Goal: Transaction & Acquisition: Purchase product/service

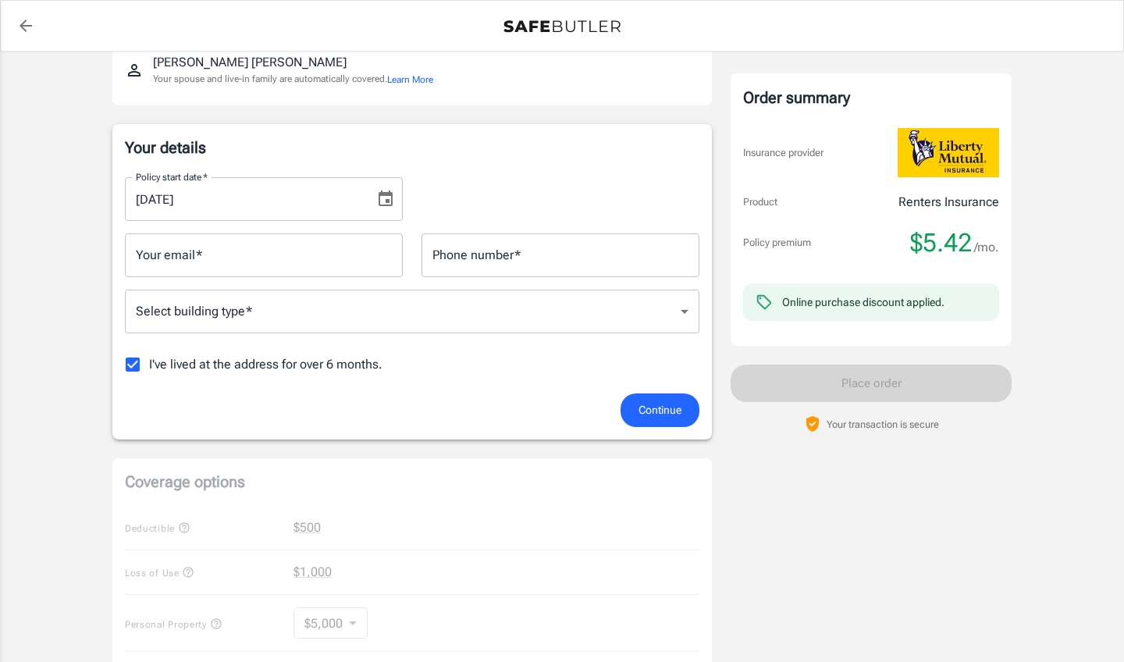
scroll to position [194, 0]
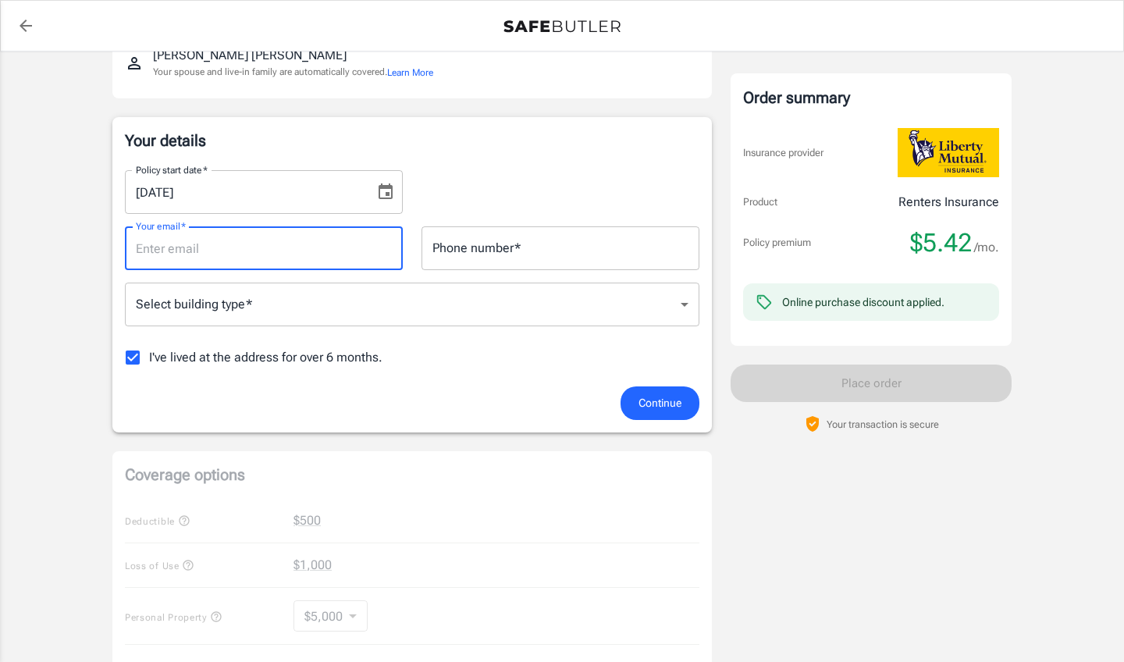
click at [271, 247] on input "Your email   *" at bounding box center [264, 248] width 278 height 44
type input "[EMAIL_ADDRESS][DOMAIN_NAME]"
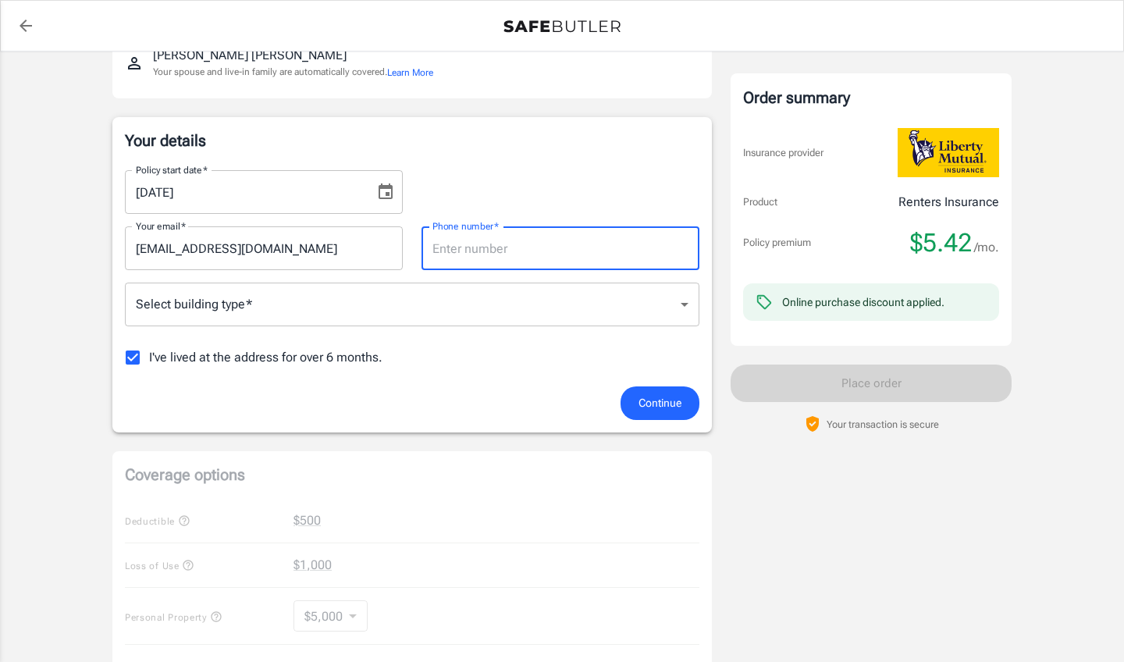
click at [542, 261] on input "Phone number   *" at bounding box center [560, 248] width 278 height 44
type input "3023330992"
click at [690, 305] on body "Policy premium $ 5.42 /mo Liberty Mutual Renters Insurance [STREET_ADDRESS] You…" at bounding box center [562, 544] width 1124 height 1476
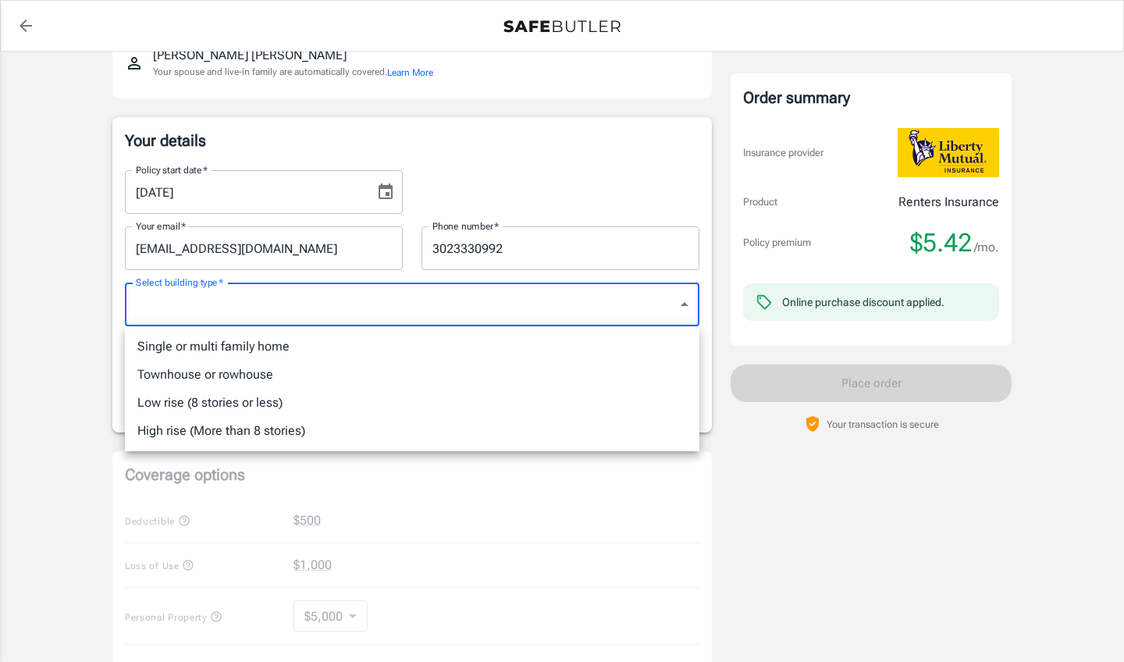
click at [251, 403] on li "Low rise (8 stories or less)" at bounding box center [412, 403] width 574 height 28
type input "lowrise"
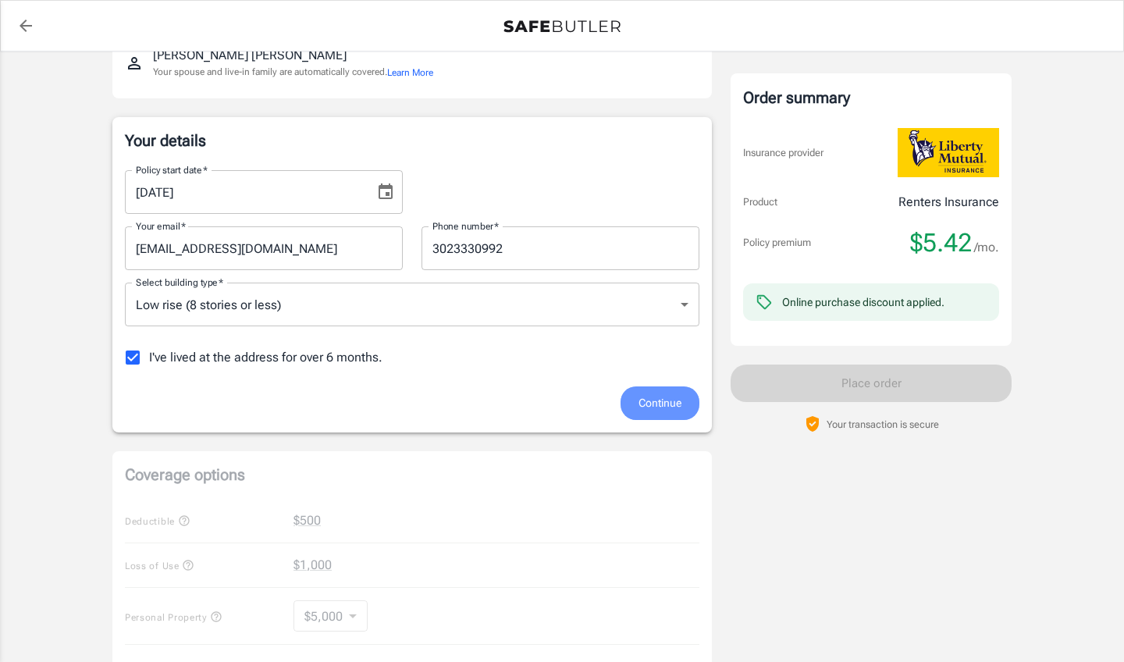
click at [656, 400] on span "Continue" at bounding box center [659, 403] width 43 height 20
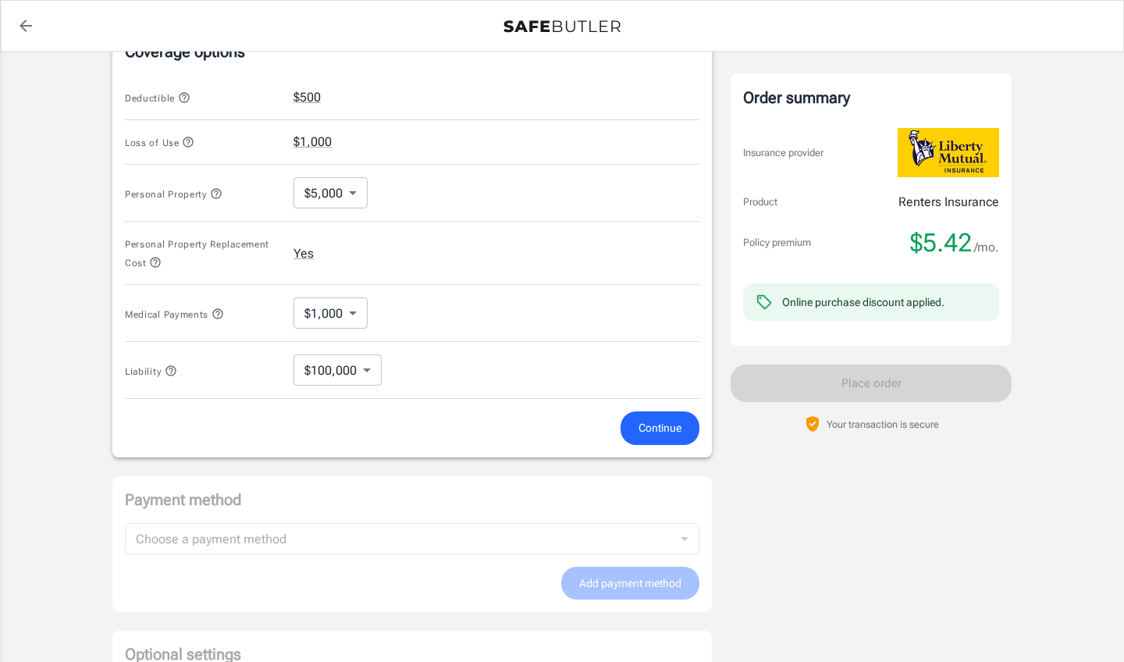
scroll to position [633, 0]
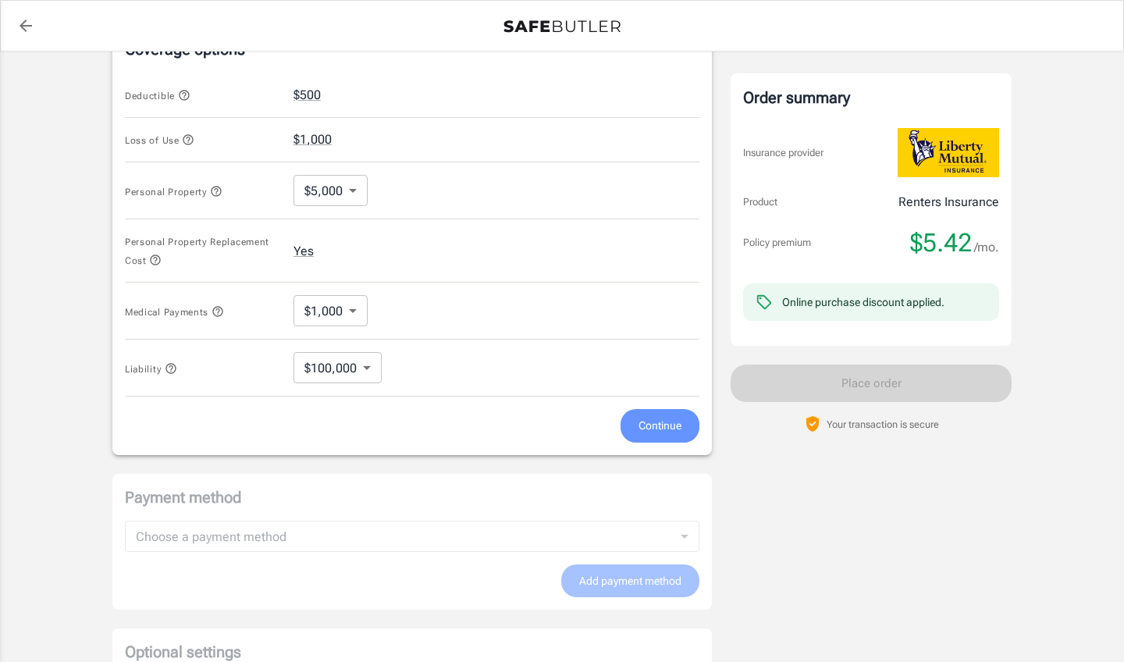
click at [657, 421] on span "Continue" at bounding box center [659, 426] width 43 height 20
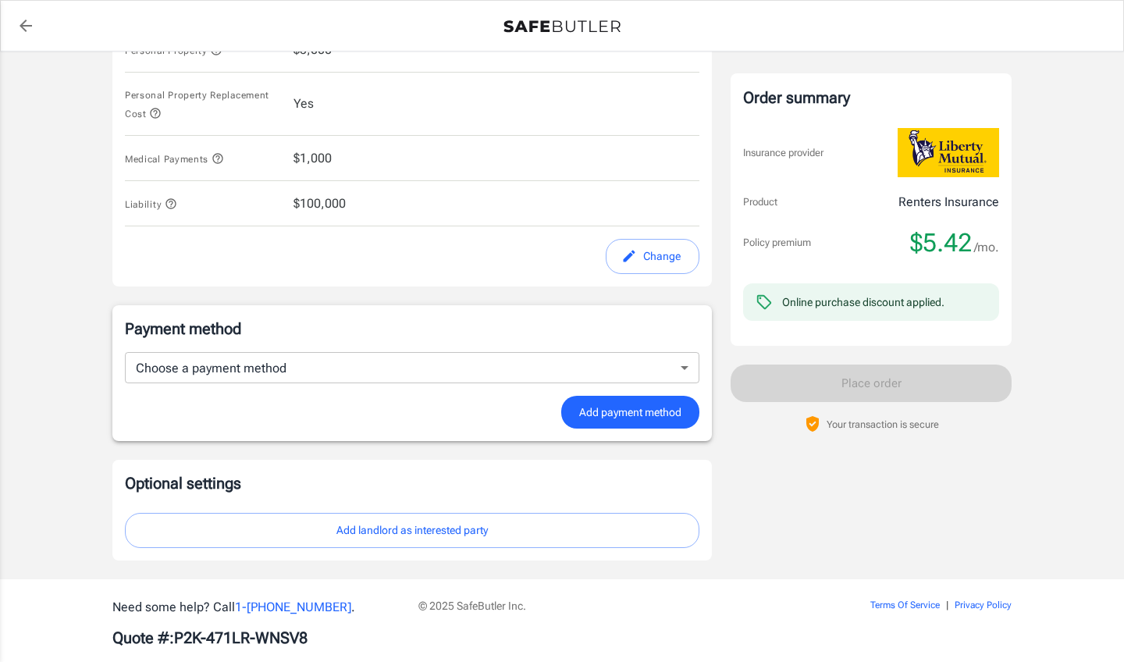
scroll to position [792, 0]
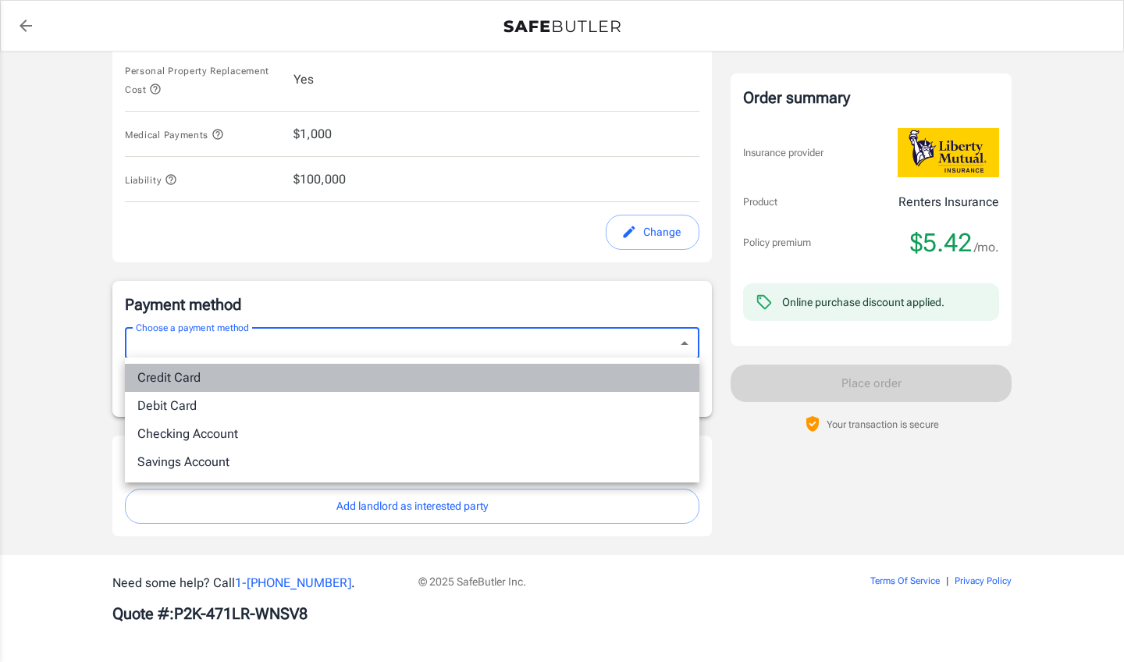
click at [217, 378] on li "Credit Card" at bounding box center [412, 378] width 574 height 28
type input "credit"
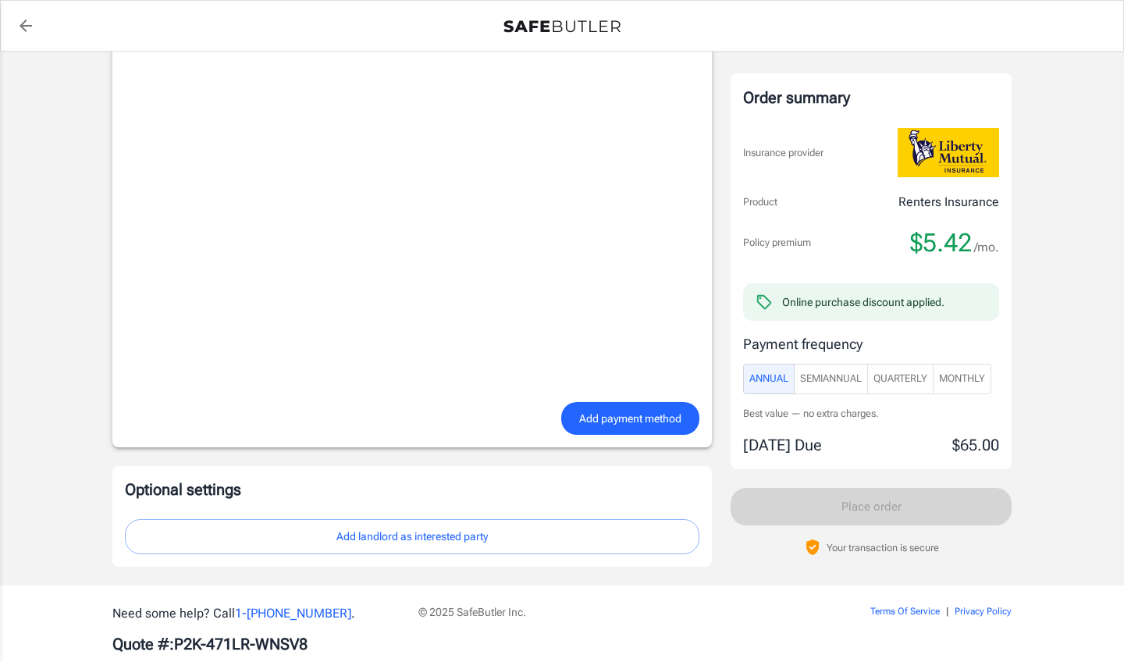
scroll to position [1164, 0]
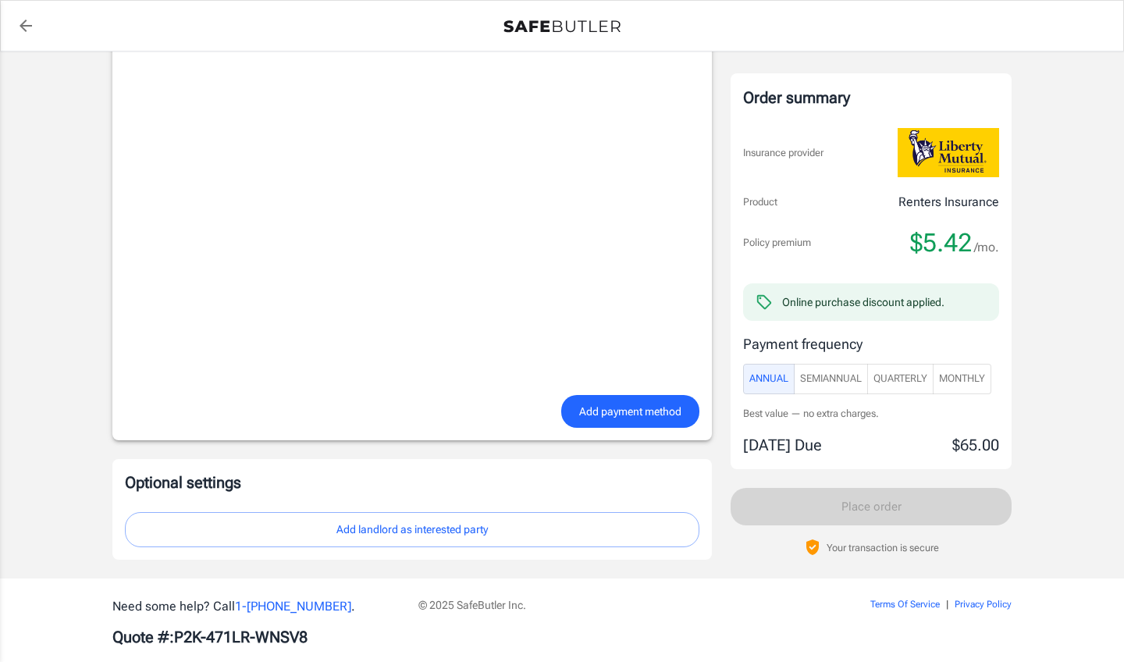
click at [624, 410] on span "Add payment method" at bounding box center [630, 412] width 102 height 20
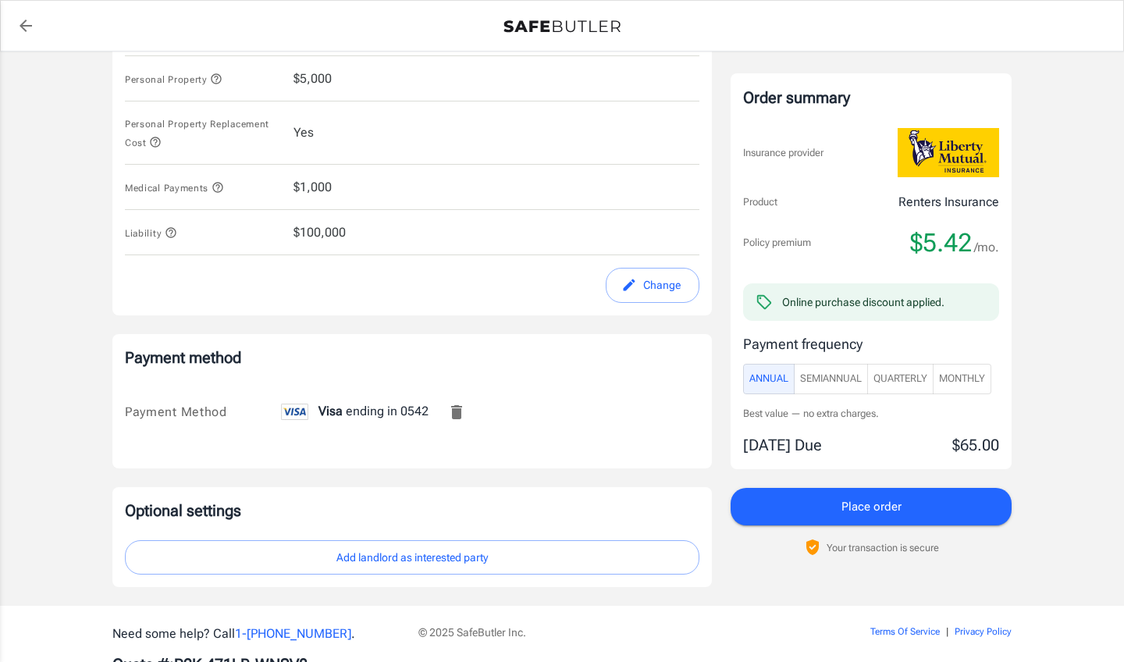
scroll to position [766, 0]
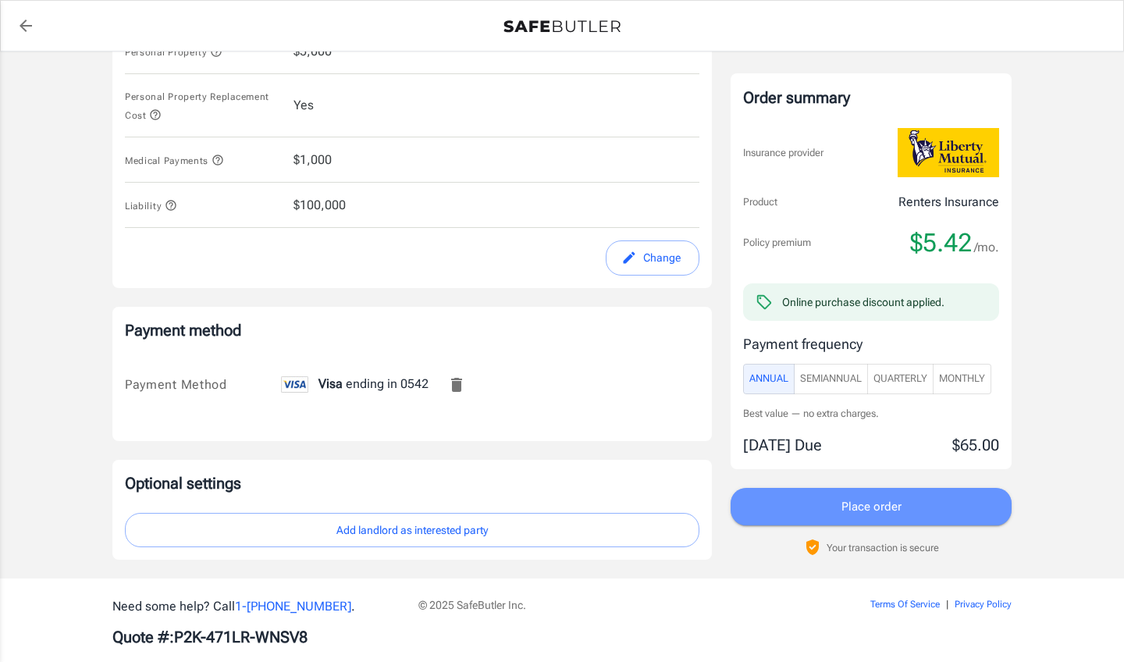
click at [871, 500] on span "Place order" at bounding box center [871, 506] width 60 height 20
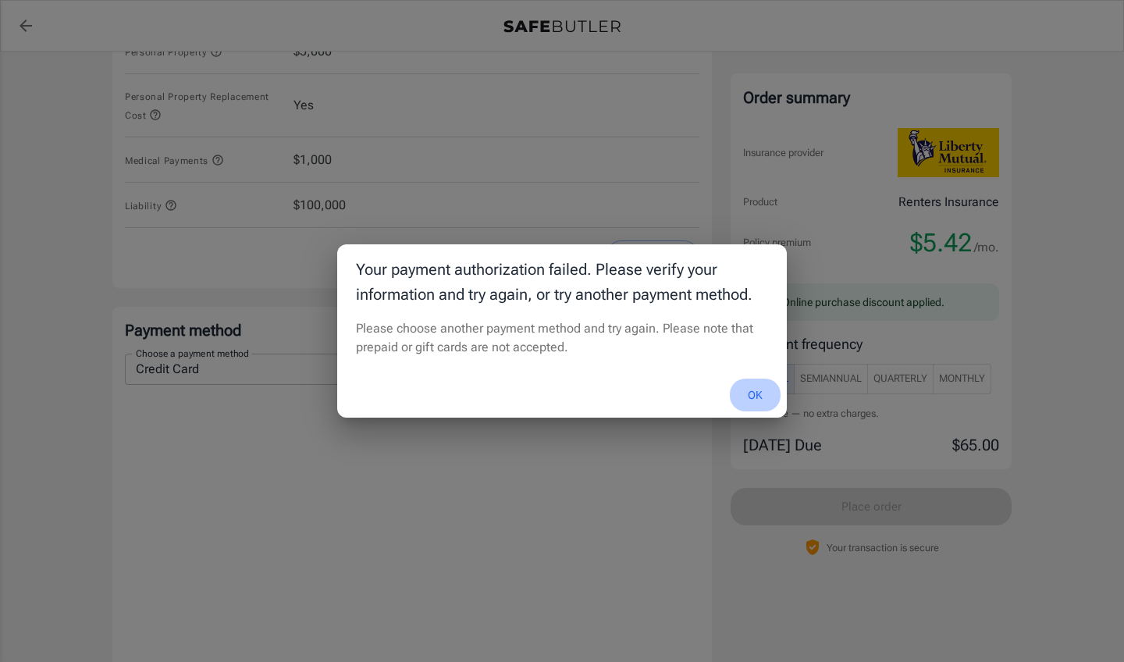
click at [753, 397] on button "OK" at bounding box center [755, 396] width 51 height 34
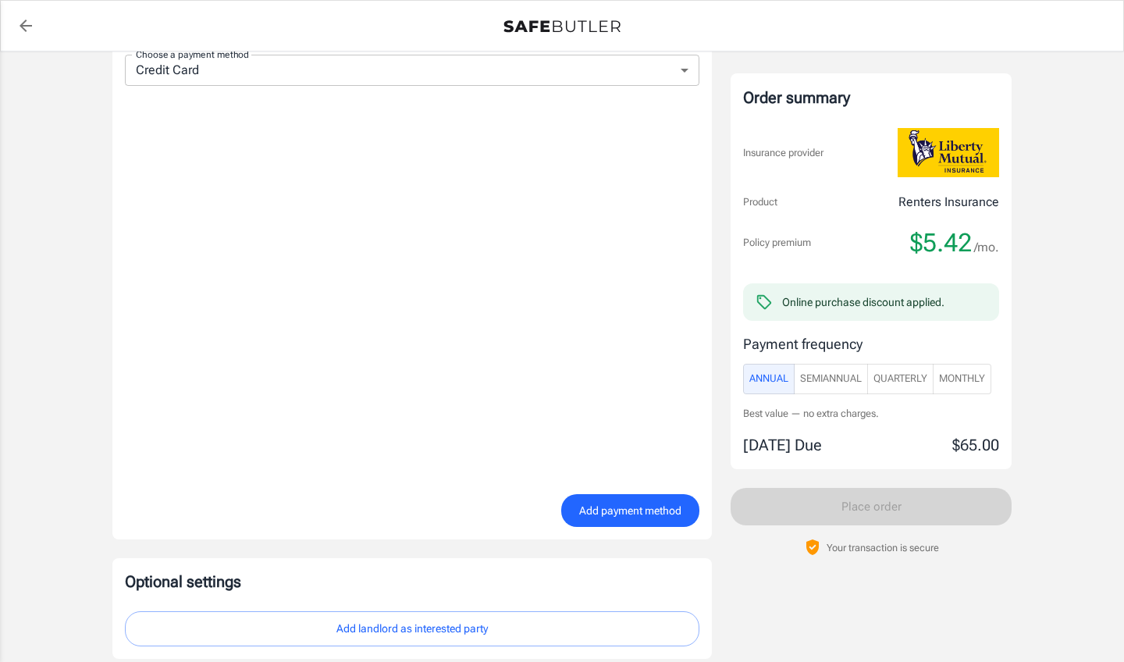
scroll to position [1066, 0]
click at [621, 506] on span "Add payment method" at bounding box center [630, 510] width 102 height 20
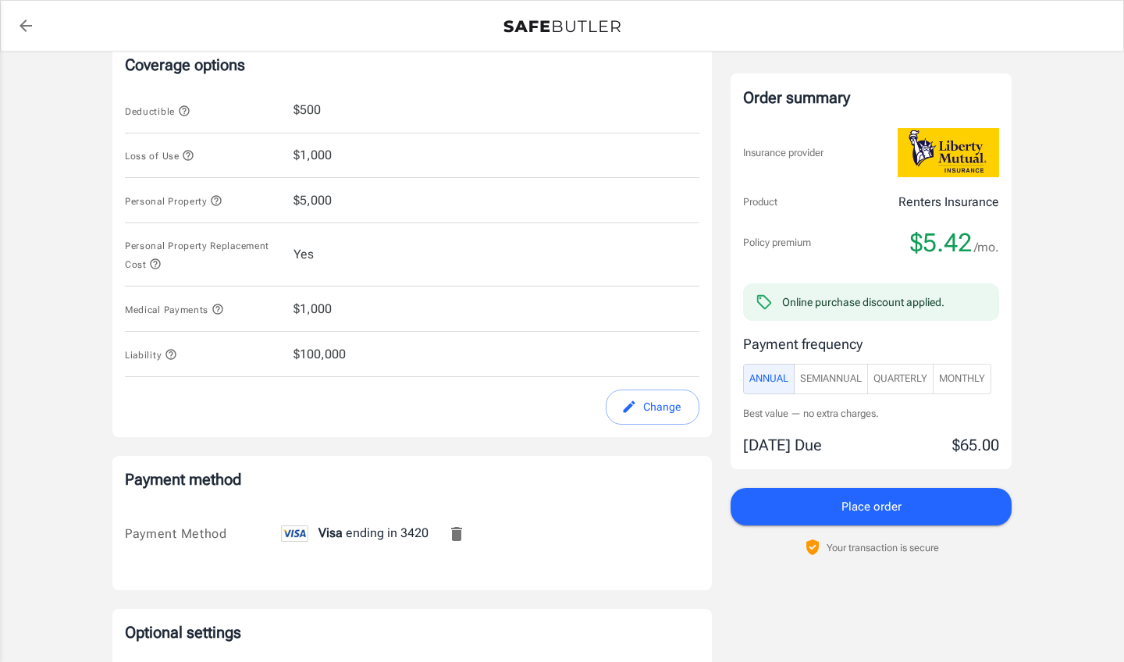
scroll to position [608, 0]
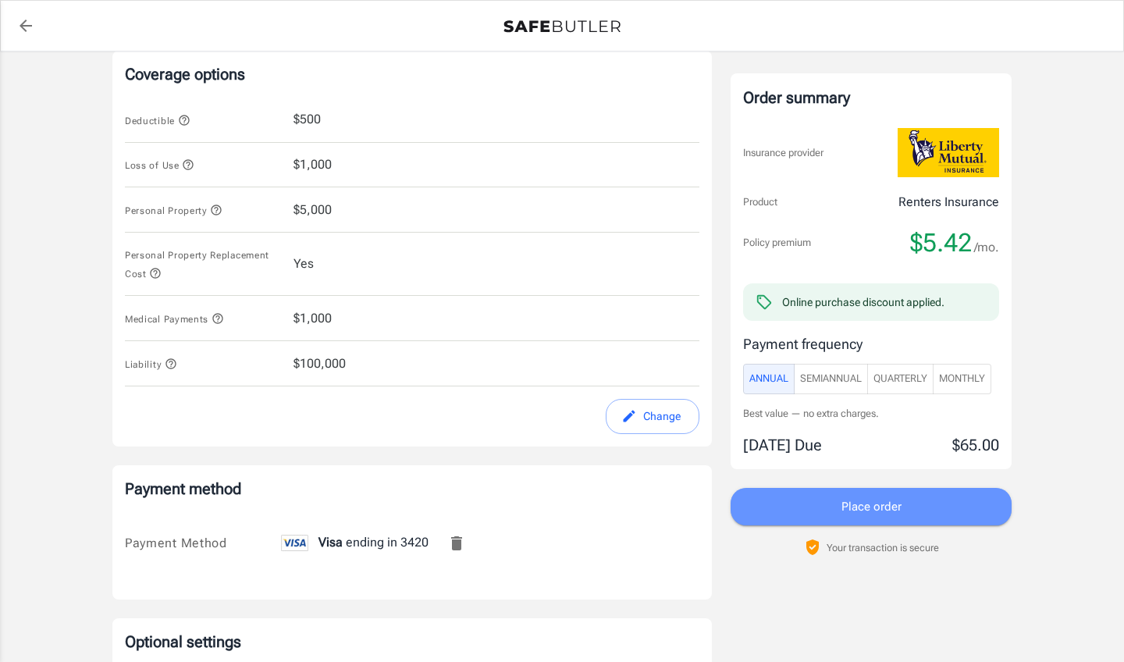
click at [886, 503] on span "Place order" at bounding box center [871, 506] width 60 height 20
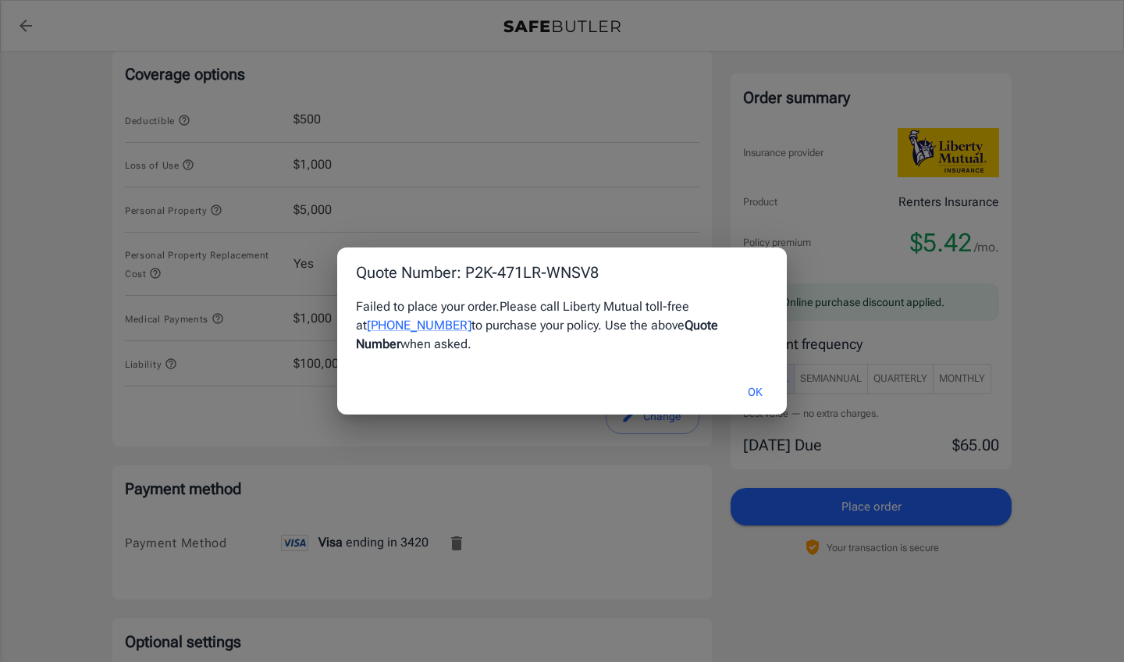
click at [752, 381] on button "OK" at bounding box center [755, 392] width 51 height 34
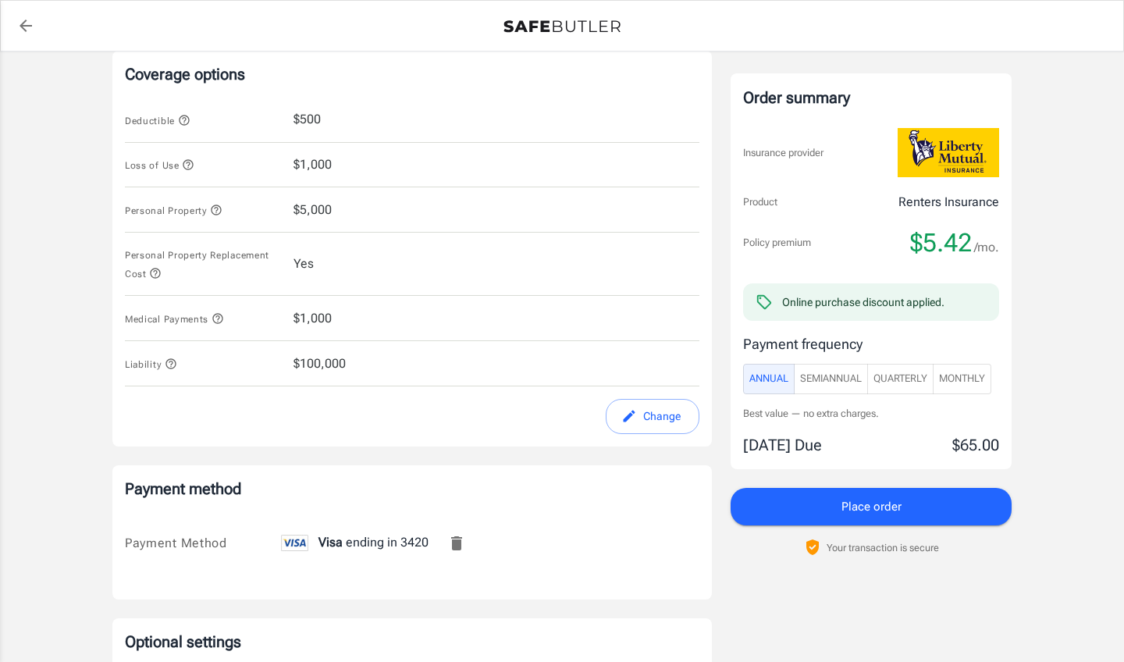
click at [458, 535] on icon "Remove this card" at bounding box center [456, 543] width 19 height 19
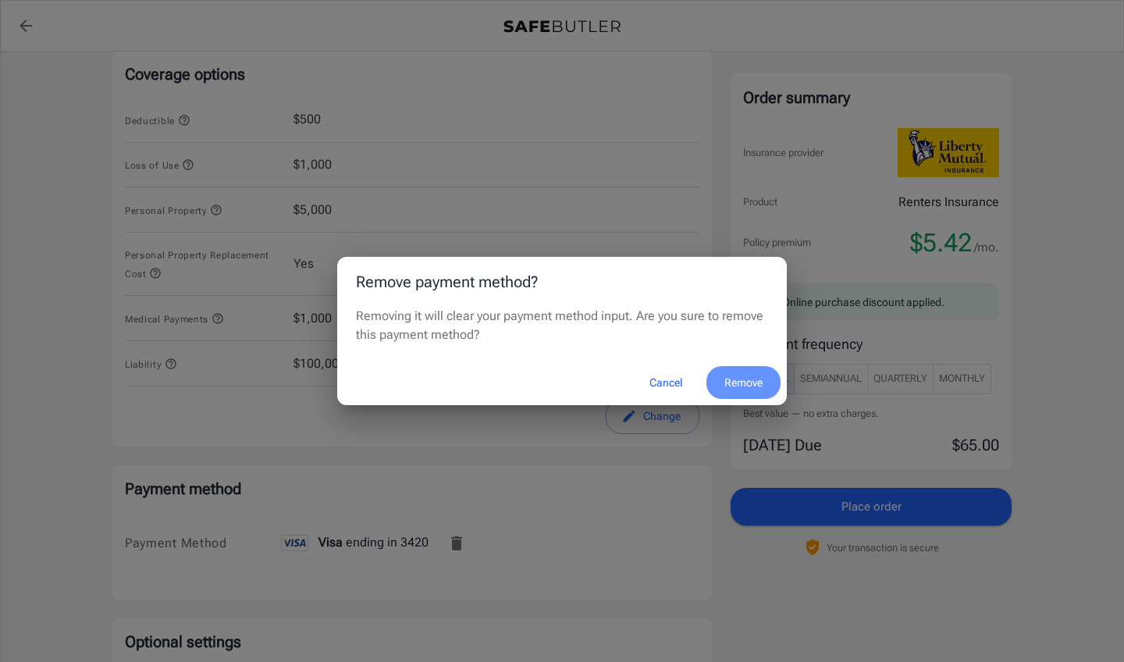
click at [744, 382] on button "Remove" at bounding box center [743, 383] width 74 height 34
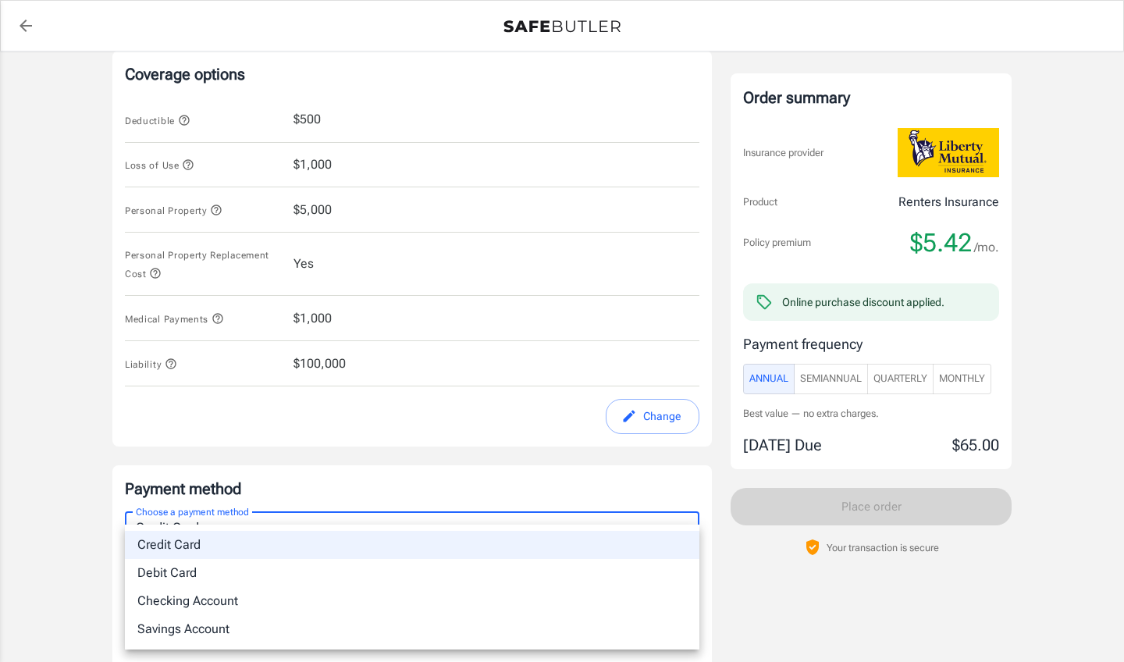
click at [691, 531] on body "Policy premium $ 5.42 /mo Liberty Mutual Renters Insurance [STREET_ADDRESS] You…" at bounding box center [562, 318] width 1124 height 1852
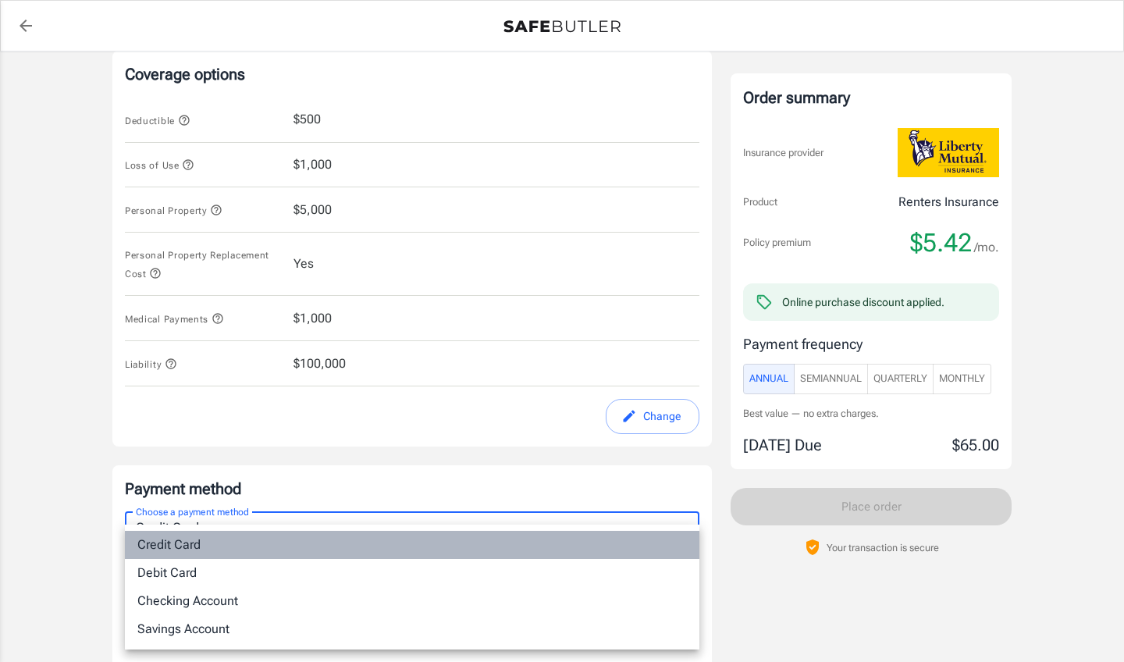
click at [438, 554] on li "Credit Card" at bounding box center [412, 545] width 574 height 28
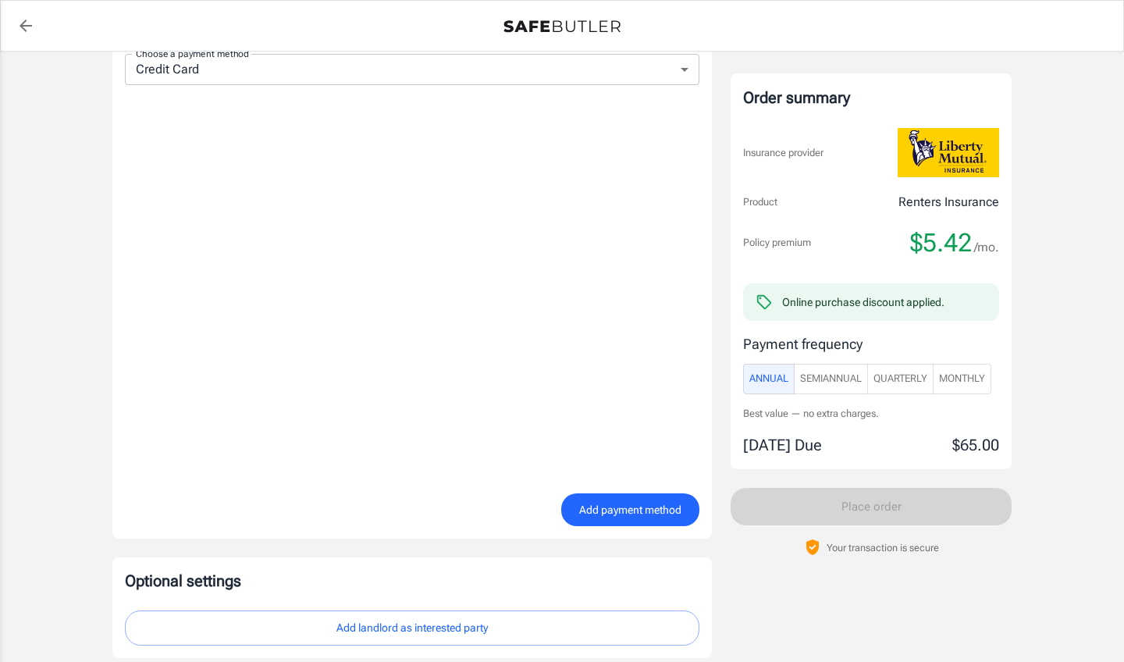
scroll to position [1075, 0]
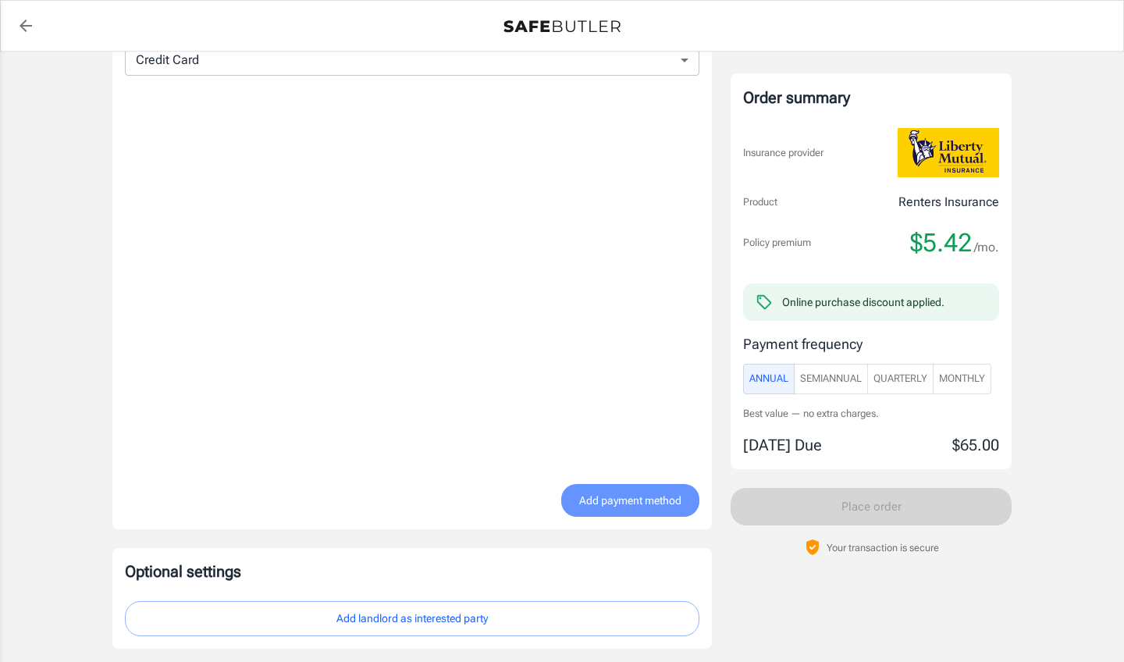
click at [614, 504] on span "Add payment method" at bounding box center [630, 501] width 102 height 20
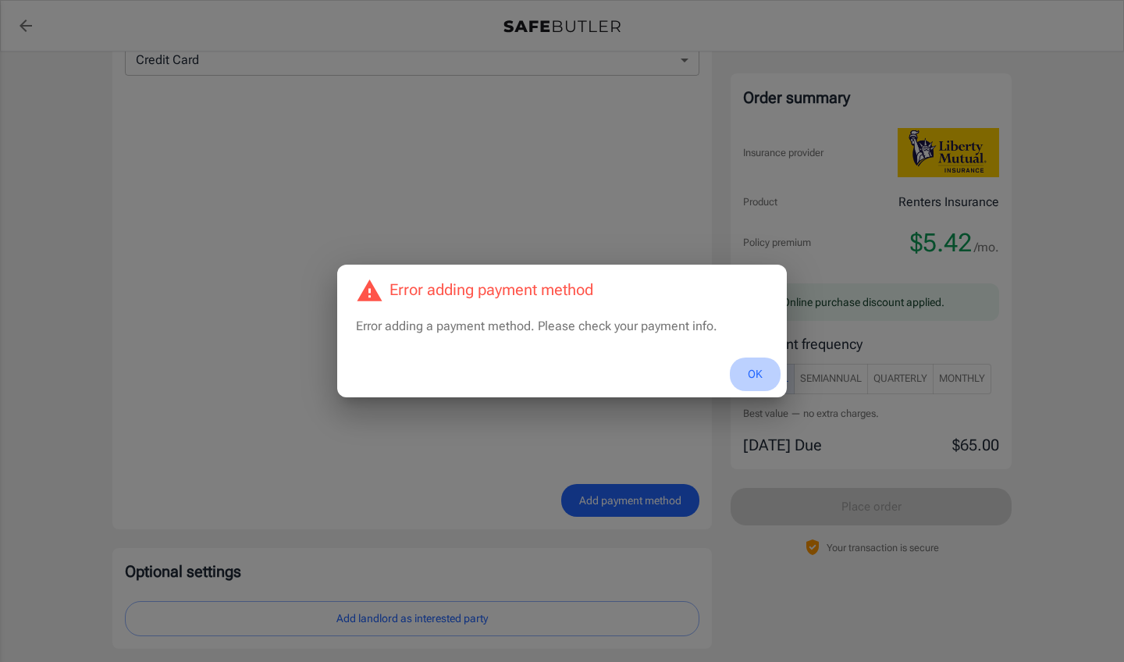
click at [755, 377] on button "OK" at bounding box center [755, 374] width 51 height 34
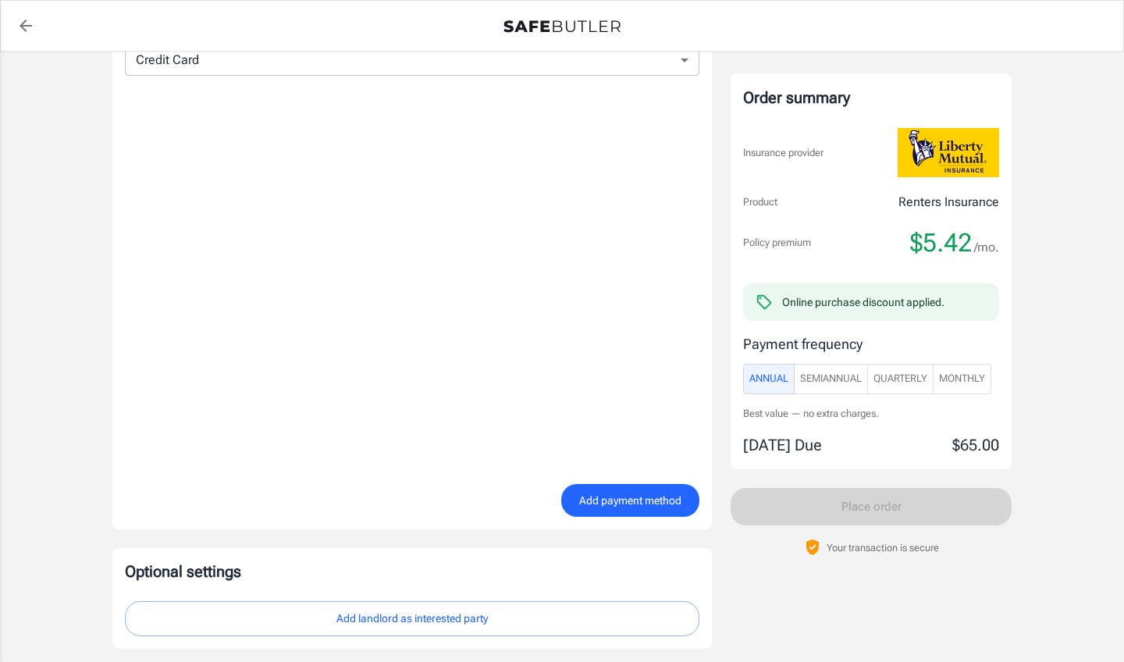
click at [611, 493] on span "Add payment method" at bounding box center [630, 501] width 102 height 20
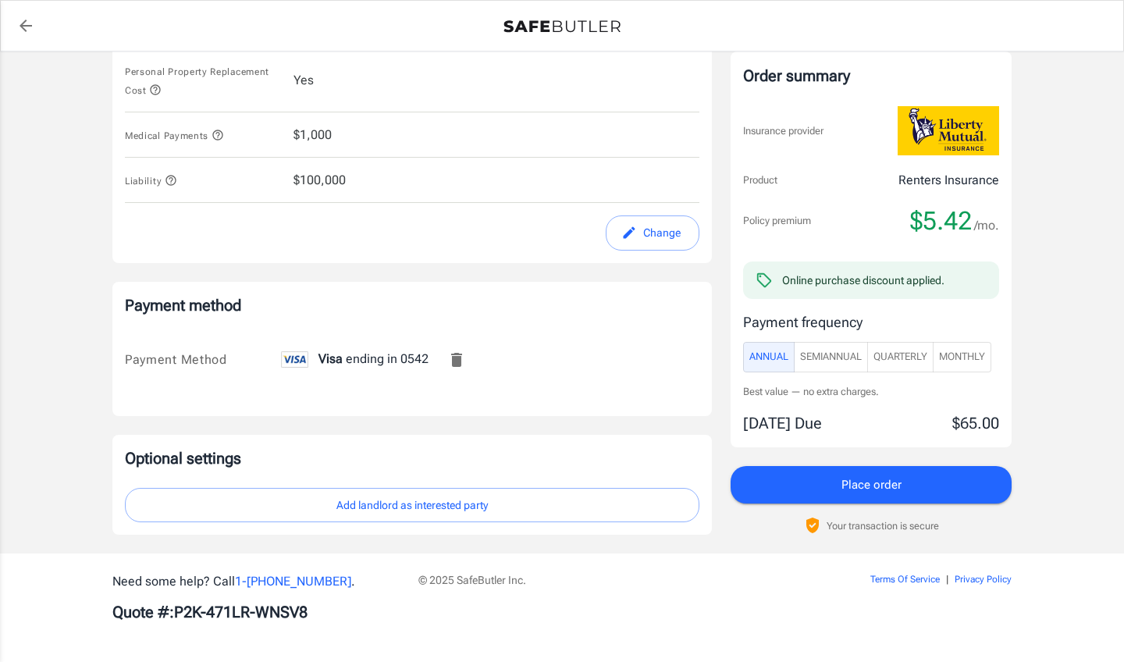
scroll to position [791, 0]
click at [820, 483] on button "Place order" at bounding box center [871, 485] width 281 height 37
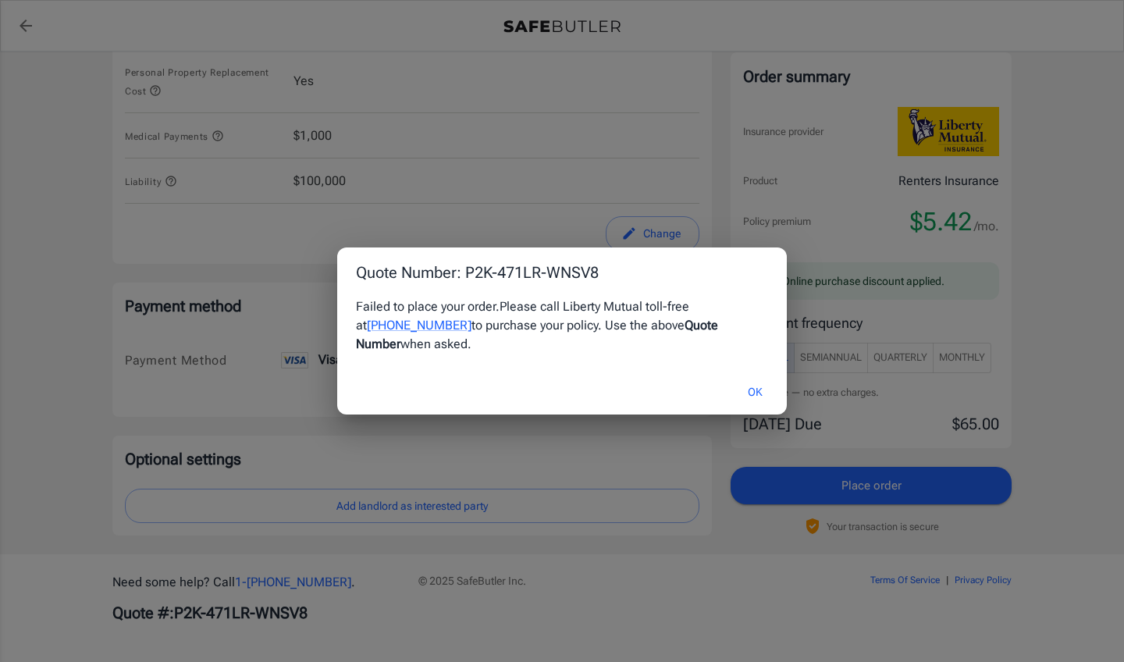
click at [755, 377] on button "OK" at bounding box center [755, 392] width 51 height 34
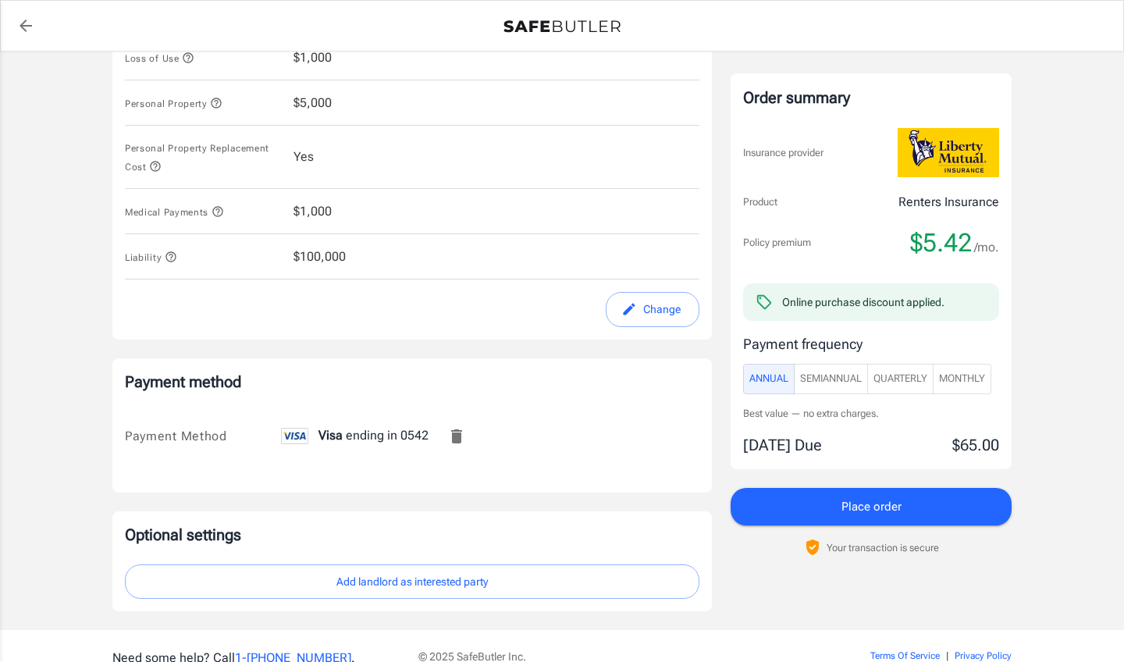
scroll to position [712, 0]
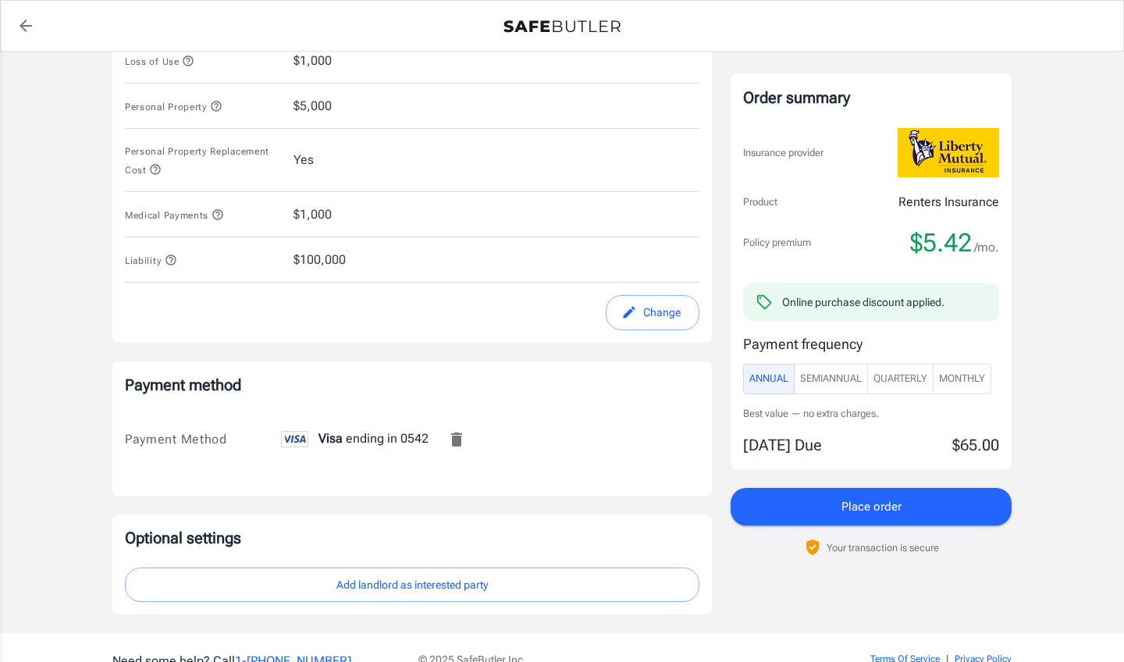
click at [453, 437] on icon "Remove this card" at bounding box center [456, 439] width 11 height 14
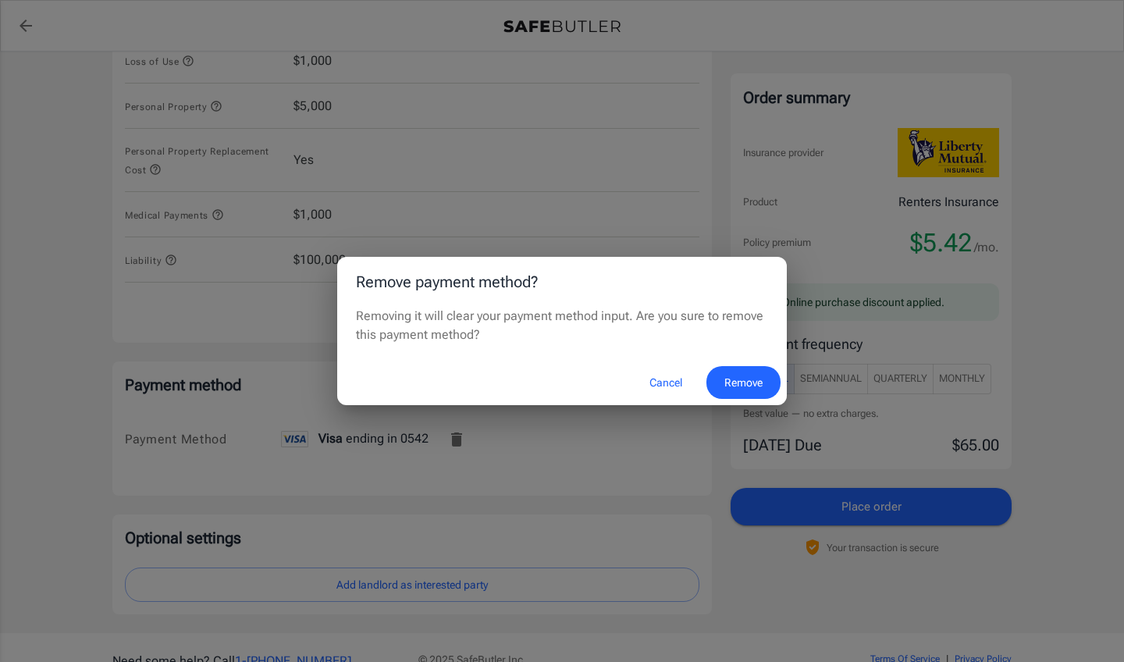
click at [744, 375] on button "Remove" at bounding box center [743, 383] width 74 height 34
